Goal: Transaction & Acquisition: Purchase product/service

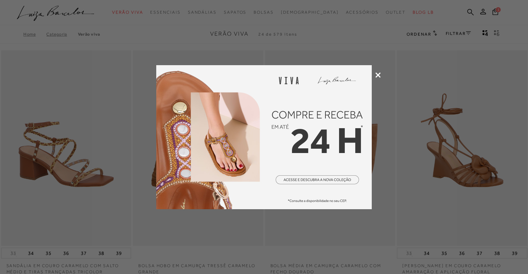
click at [377, 75] on icon at bounding box center [378, 74] width 5 height 5
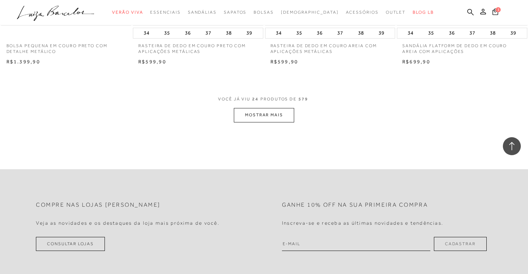
scroll to position [1445, 0]
click at [248, 109] on button "MOSTRAR MAIS" at bounding box center [264, 113] width 60 height 14
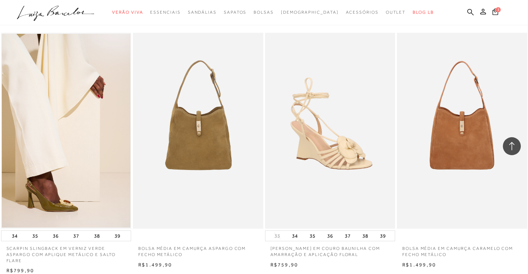
scroll to position [2699, 0]
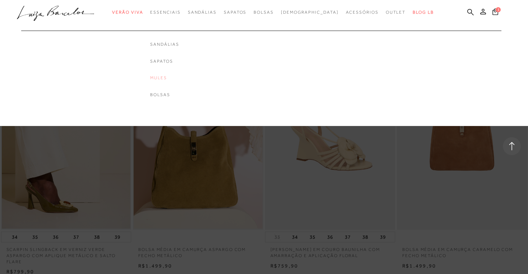
click at [174, 75] on link "Mules" at bounding box center [164, 78] width 29 height 6
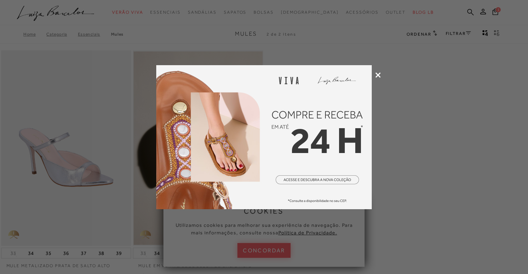
click at [379, 77] on icon at bounding box center [378, 74] width 5 height 5
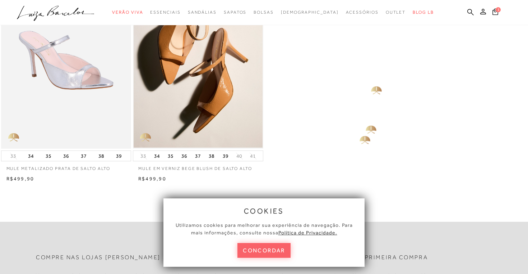
scroll to position [73, 0]
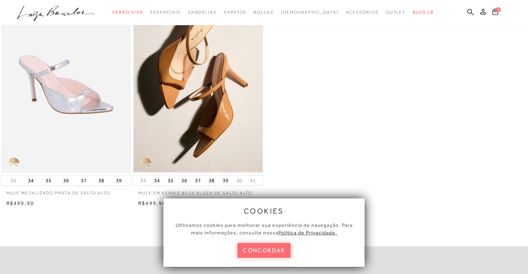
click at [282, 244] on button "concordar" at bounding box center [264, 250] width 53 height 15
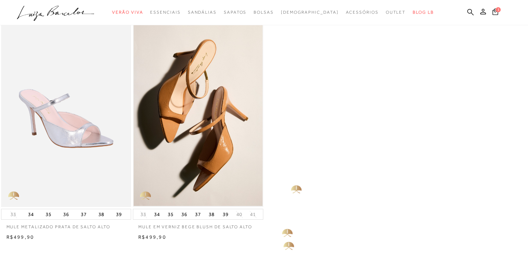
scroll to position [18, 0]
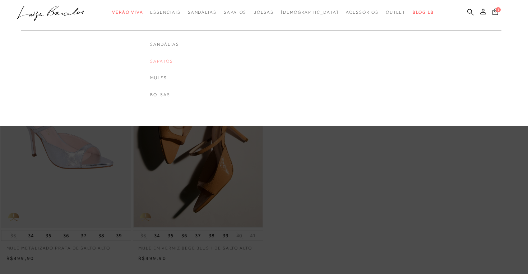
click at [179, 61] on link "Sapatos" at bounding box center [164, 61] width 29 height 6
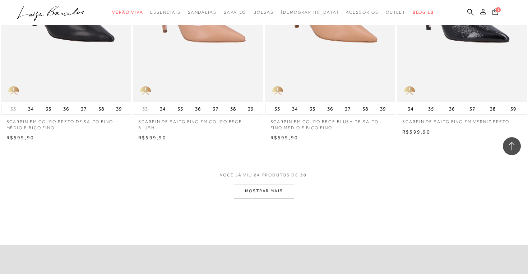
scroll to position [1389, 0]
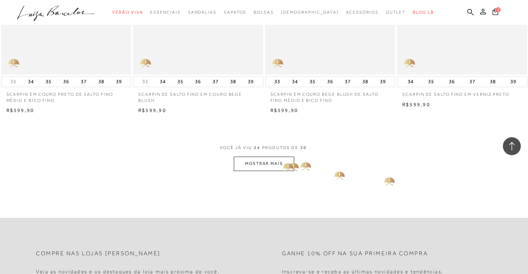
click at [280, 159] on button "MOSTRAR MAIS" at bounding box center [264, 163] width 60 height 14
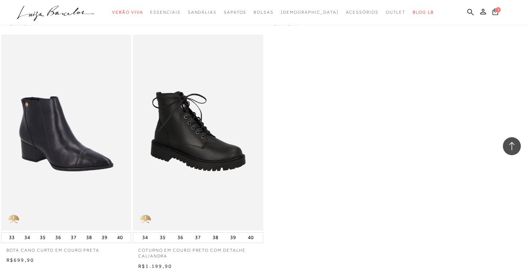
scroll to position [1718, 0]
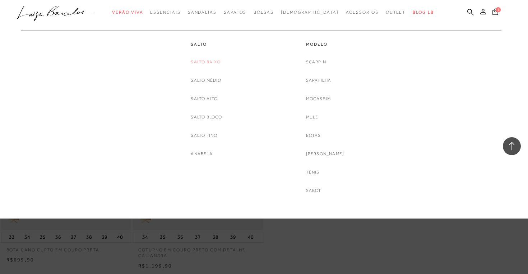
click at [214, 61] on link "Salto Baixo" at bounding box center [206, 62] width 30 height 8
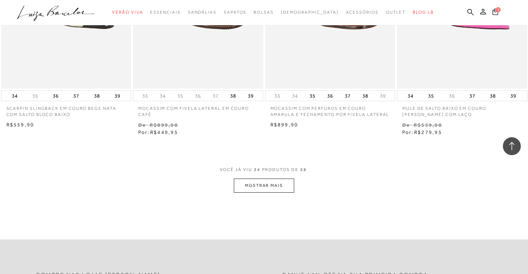
scroll to position [1392, 0]
click at [257, 185] on button "MOSTRAR MAIS" at bounding box center [264, 184] width 60 height 14
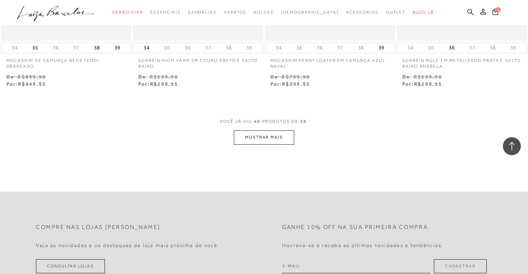
scroll to position [2934, 0]
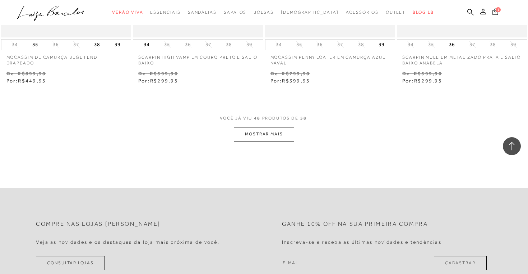
click at [270, 132] on button "MOSTRAR MAIS" at bounding box center [264, 134] width 60 height 14
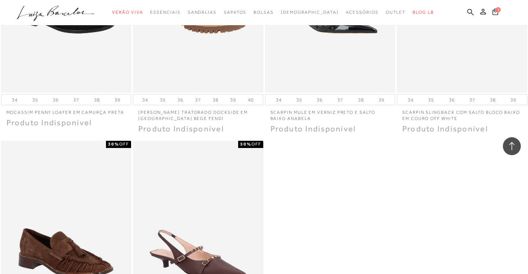
scroll to position [3488, 0]
